Goal: Task Accomplishment & Management: Use online tool/utility

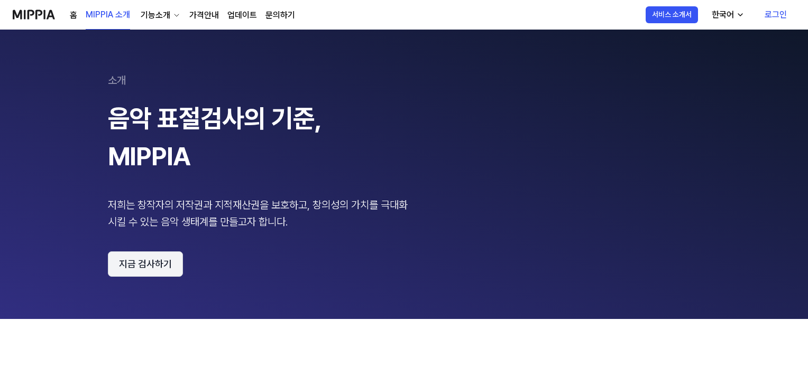
click at [183, 252] on button "지금 검사하기" at bounding box center [145, 264] width 75 height 25
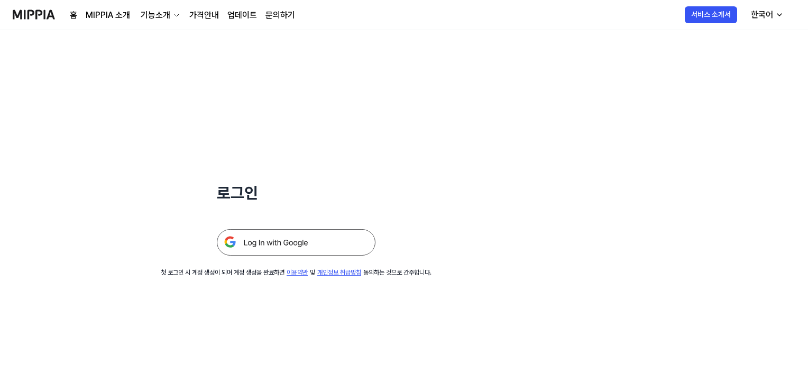
click at [232, 229] on img at bounding box center [296, 242] width 159 height 26
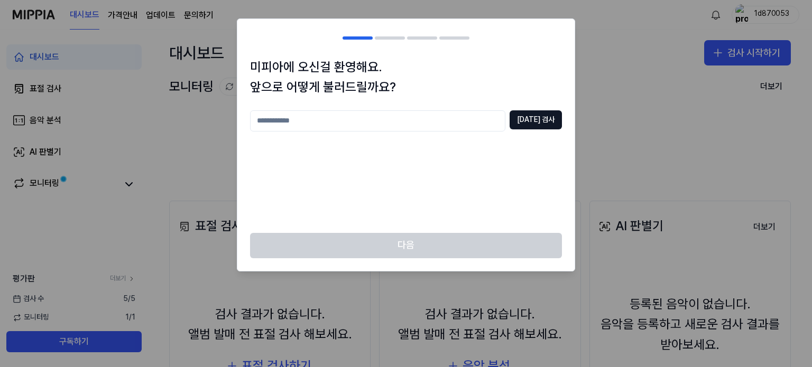
click at [298, 110] on input "text" at bounding box center [377, 120] width 255 height 21
type input "**********"
click at [548, 110] on button "[DATE] 검사" at bounding box center [536, 119] width 52 height 19
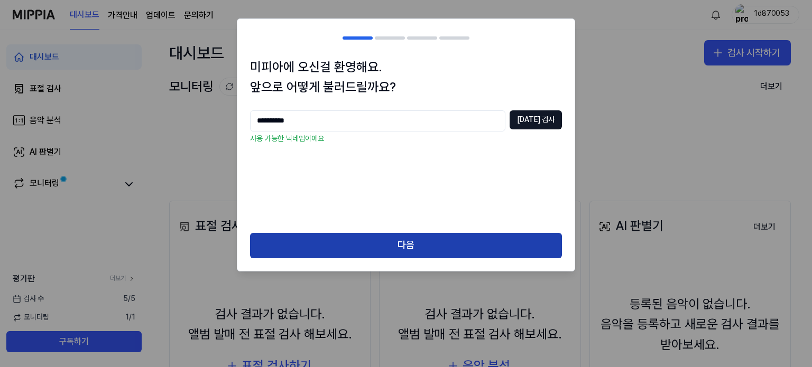
click at [412, 233] on button "다음" at bounding box center [406, 245] width 312 height 25
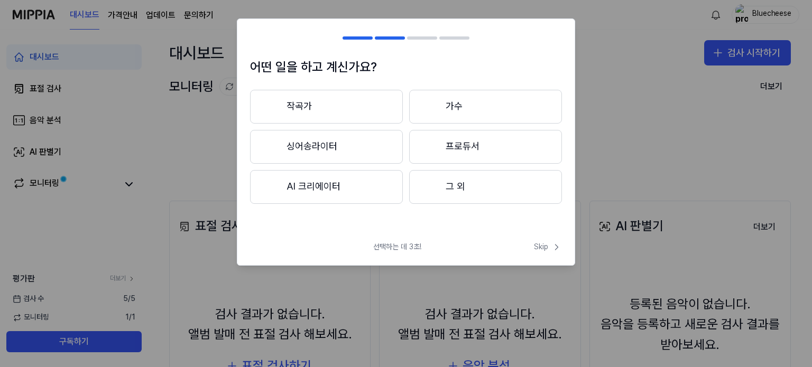
click at [323, 130] on button "싱어송라이터" at bounding box center [326, 147] width 153 height 34
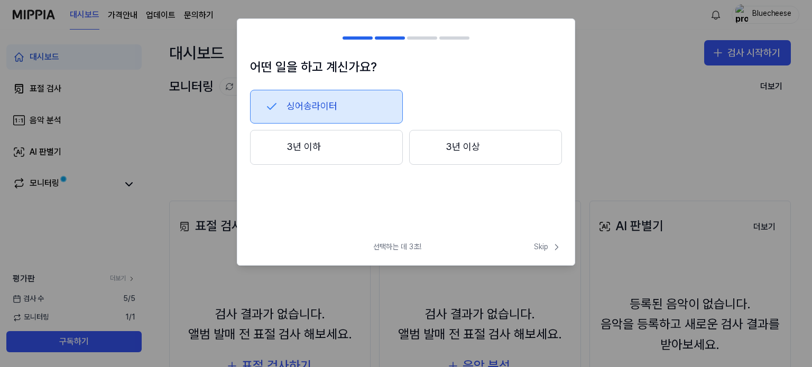
click at [344, 130] on button "3년 이하" at bounding box center [326, 147] width 153 height 35
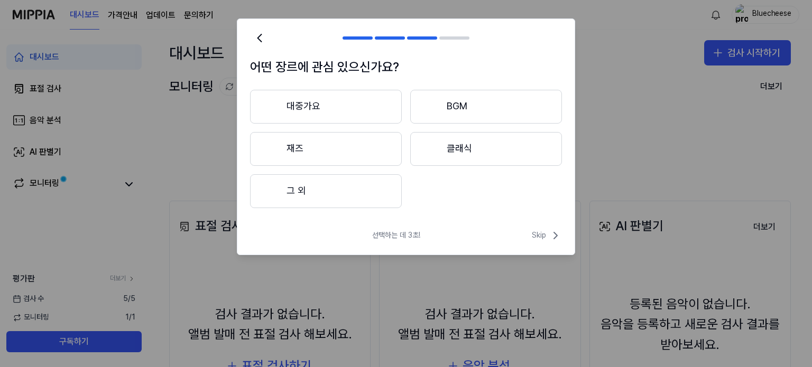
click at [380, 174] on button "그 외" at bounding box center [326, 191] width 152 height 34
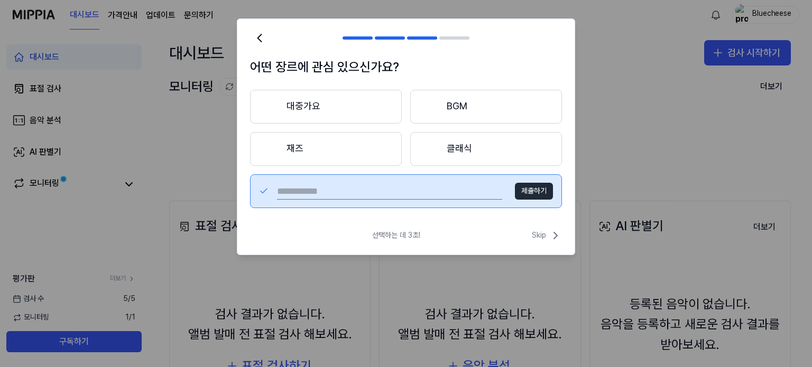
click at [378, 90] on button "대중가요" at bounding box center [326, 107] width 152 height 34
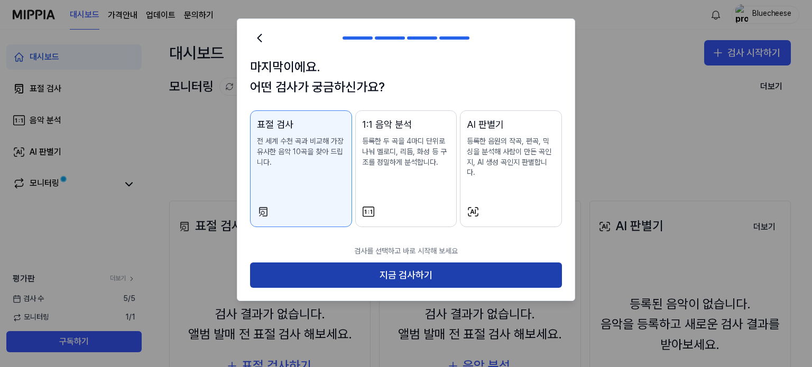
click at [438, 263] on button "지금 검사하기" at bounding box center [406, 275] width 312 height 25
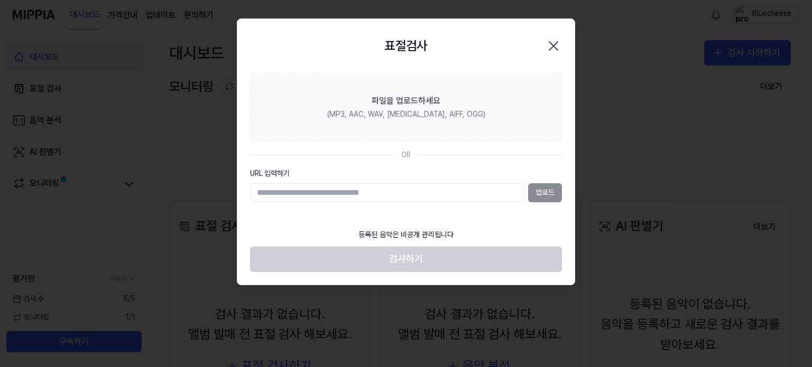
click at [457, 35] on div "표절검사 닫기" at bounding box center [406, 46] width 312 height 29
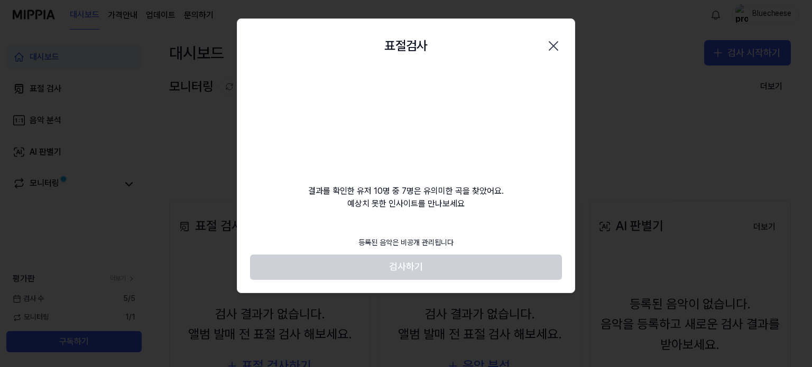
click at [418, 73] on video at bounding box center [406, 124] width 102 height 102
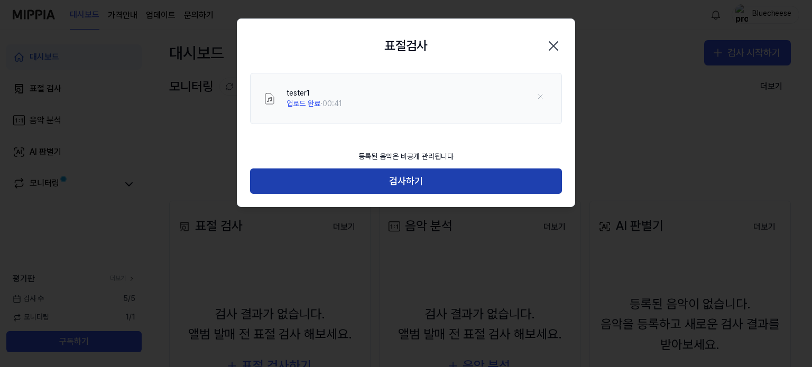
click at [448, 169] on button "검사하기" at bounding box center [406, 181] width 312 height 25
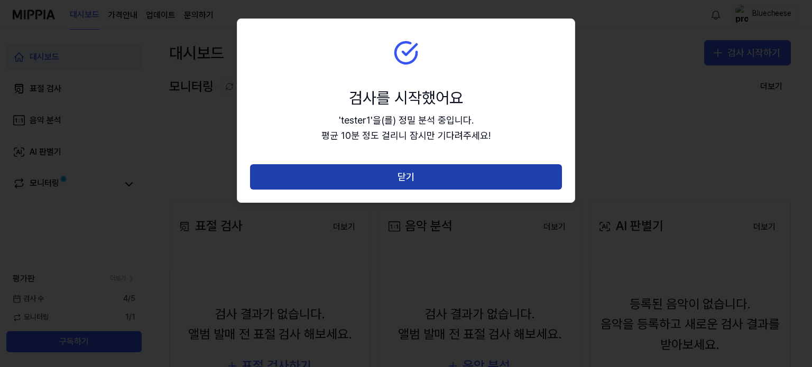
click at [454, 164] on button "닫기" at bounding box center [406, 176] width 312 height 25
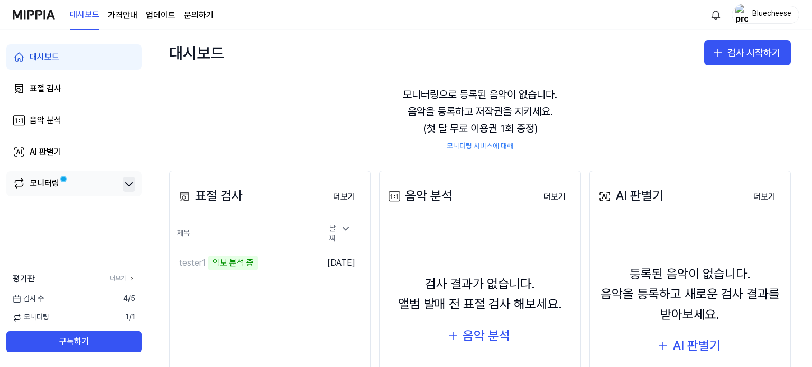
click at [123, 178] on icon at bounding box center [129, 184] width 13 height 13
click at [61, 177] on link "모니터링" at bounding box center [66, 184] width 106 height 15
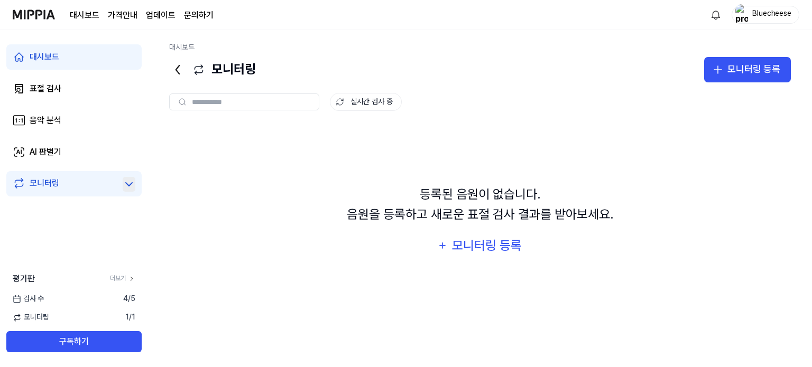
click at [64, 44] on link "대시보드" at bounding box center [73, 56] width 135 height 25
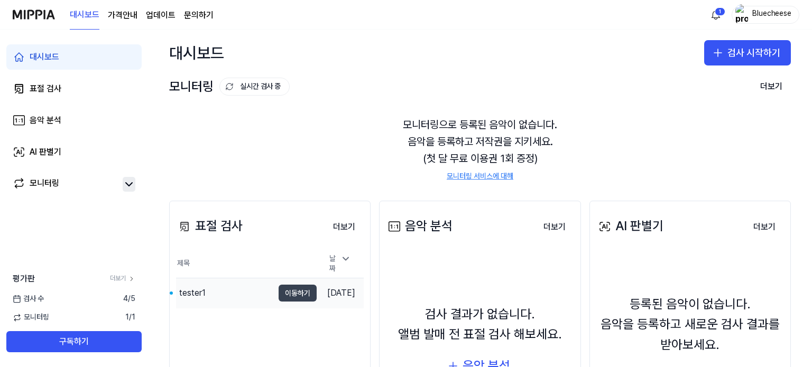
click at [279, 285] on button "이동하기" at bounding box center [298, 293] width 38 height 17
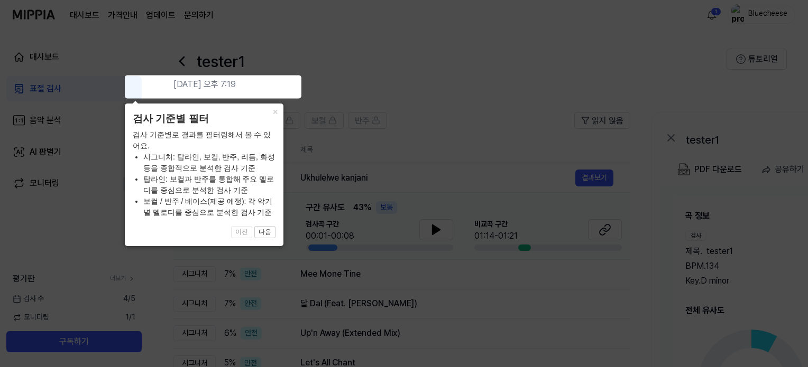
scroll to position [2, 0]
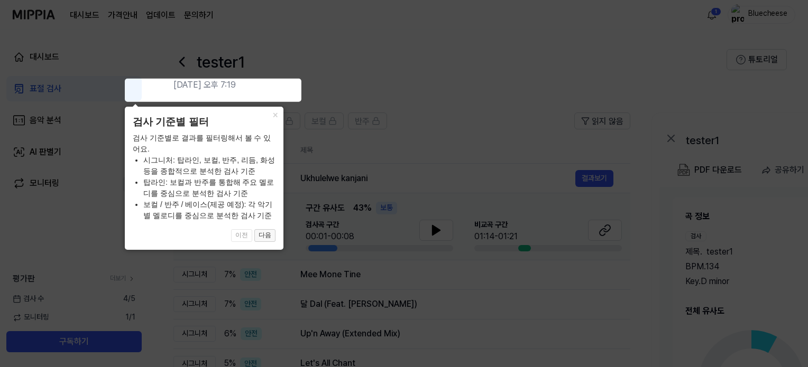
click at [259, 237] on button "다음" at bounding box center [264, 235] width 21 height 13
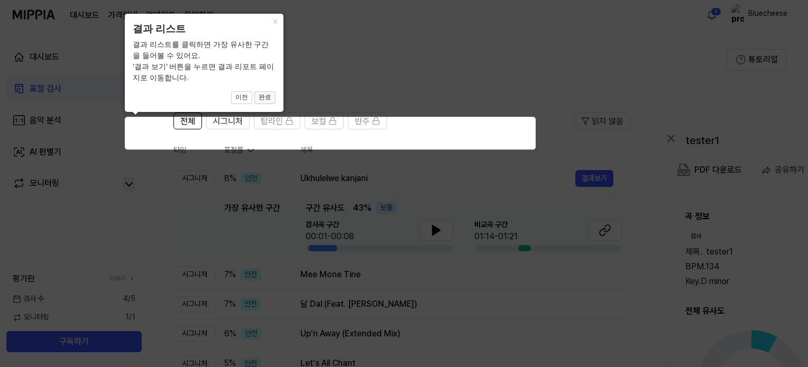
click at [265, 98] on button "완료" at bounding box center [264, 97] width 21 height 13
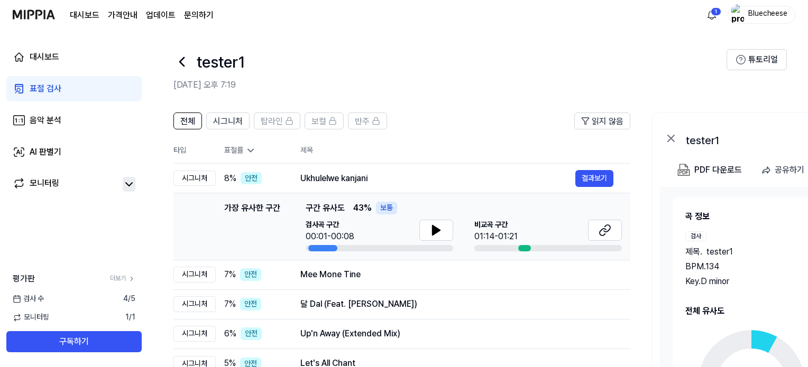
scroll to position [0, 0]
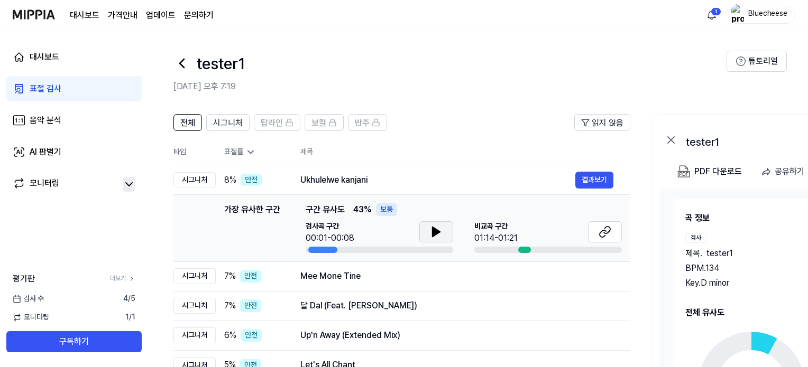
click at [432, 227] on icon at bounding box center [435, 232] width 7 height 10
click at [474, 222] on div "[GEOGRAPHIC_DATA] 구간 01:14-01:21" at bounding box center [547, 233] width 147 height 23
click at [283, 262] on td "Mee Mone Tine 결과보기" at bounding box center [456, 277] width 347 height 30
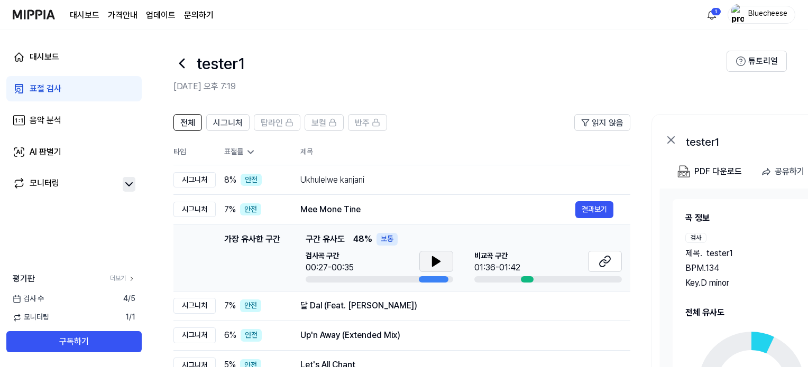
click at [432, 257] on icon at bounding box center [435, 262] width 7 height 10
click at [419, 251] on button at bounding box center [436, 261] width 34 height 21
click at [598, 255] on icon at bounding box center [604, 261] width 13 height 13
click at [408, 300] on div "달 Dal (Feat. [PERSON_NAME])" at bounding box center [437, 306] width 275 height 13
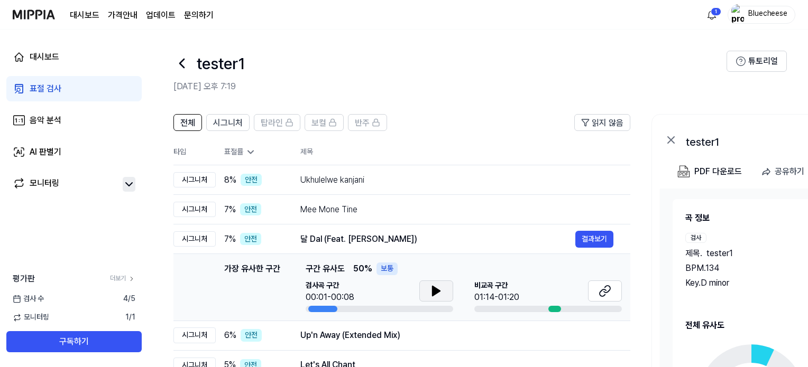
click at [430, 285] on icon at bounding box center [436, 291] width 13 height 13
click at [433, 287] on icon at bounding box center [434, 291] width 2 height 8
click at [600, 290] on icon at bounding box center [603, 293] width 6 height 7
click at [374, 329] on div "Up'n Away (Extended Mix)" at bounding box center [437, 335] width 275 height 13
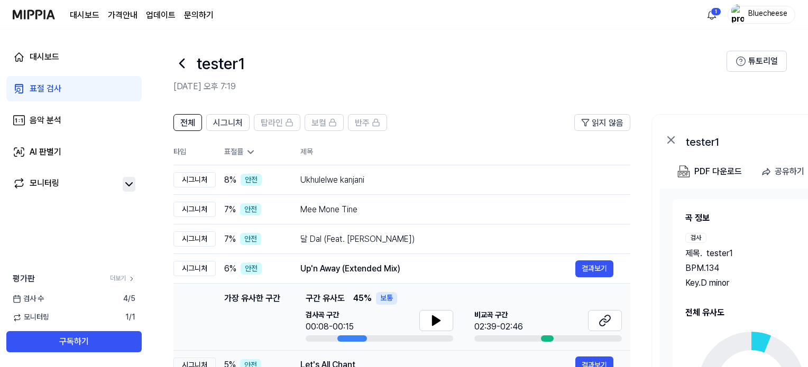
click at [321, 359] on div "Let's All Chant" at bounding box center [437, 365] width 275 height 13
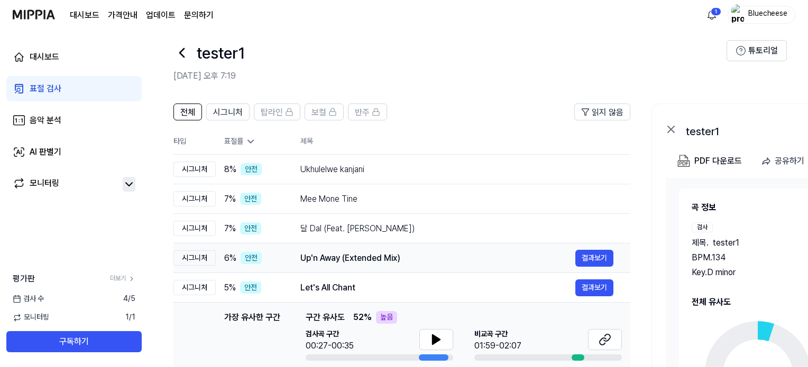
scroll to position [32, 0]
